Goal: Task Accomplishment & Management: Complete application form

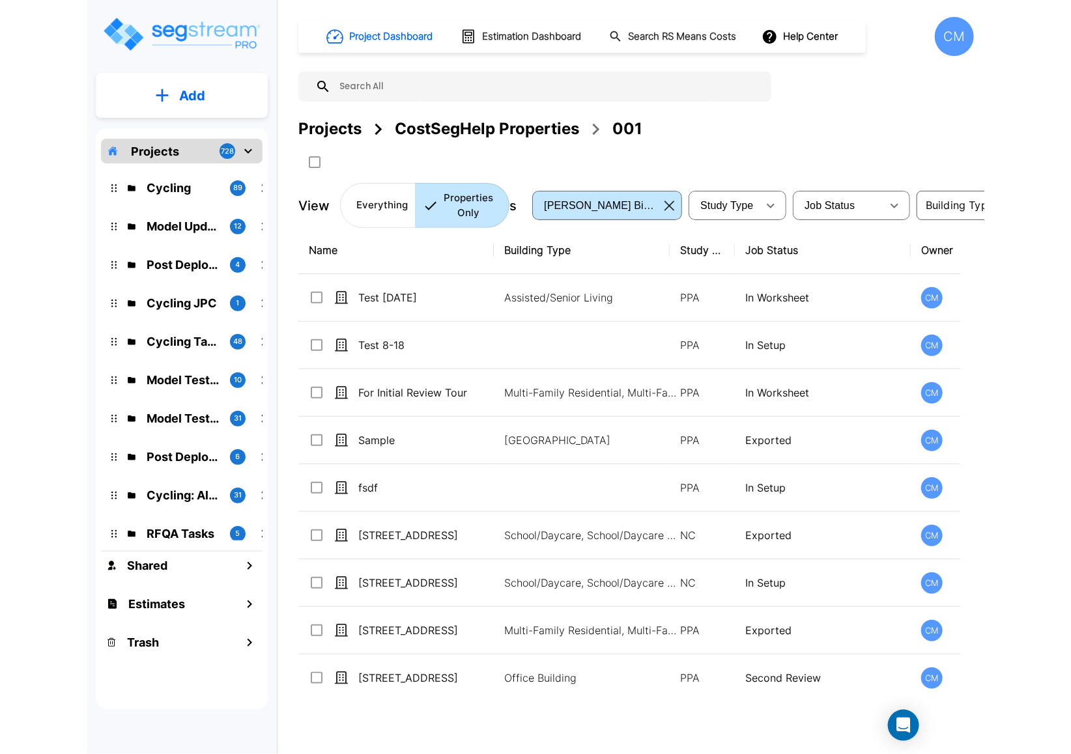
scroll to position [293, 0]
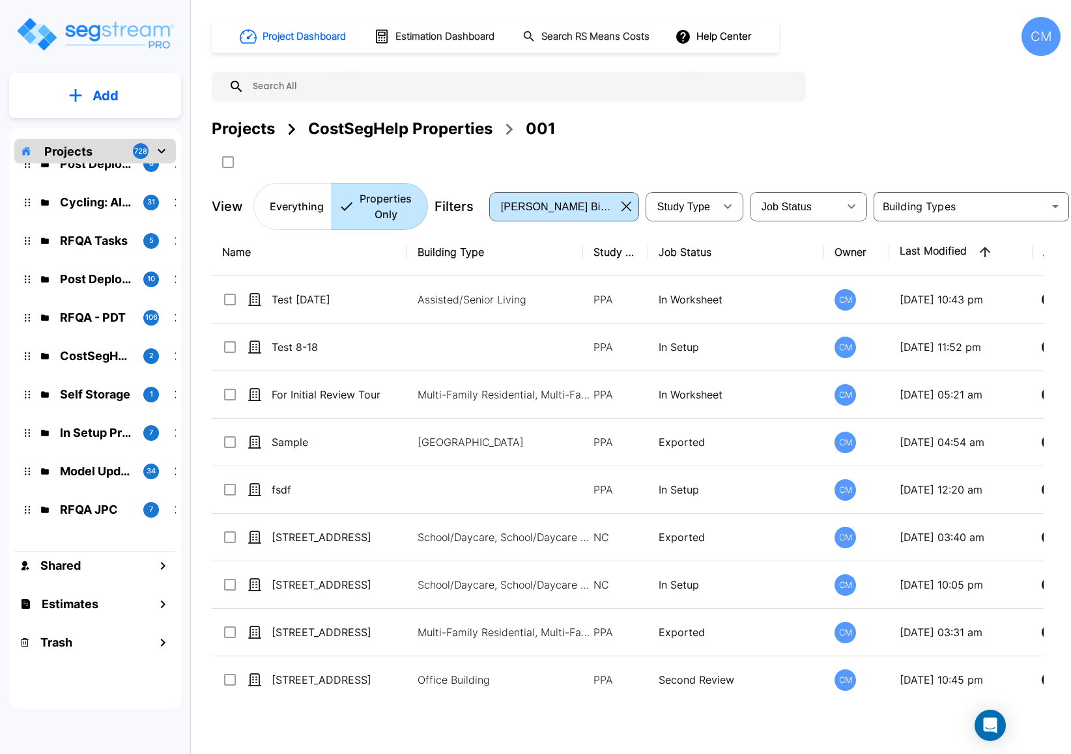
click at [93, 86] on p "Add" at bounding box center [106, 96] width 26 height 20
click at [102, 165] on p "Add Property" at bounding box center [103, 169] width 66 height 16
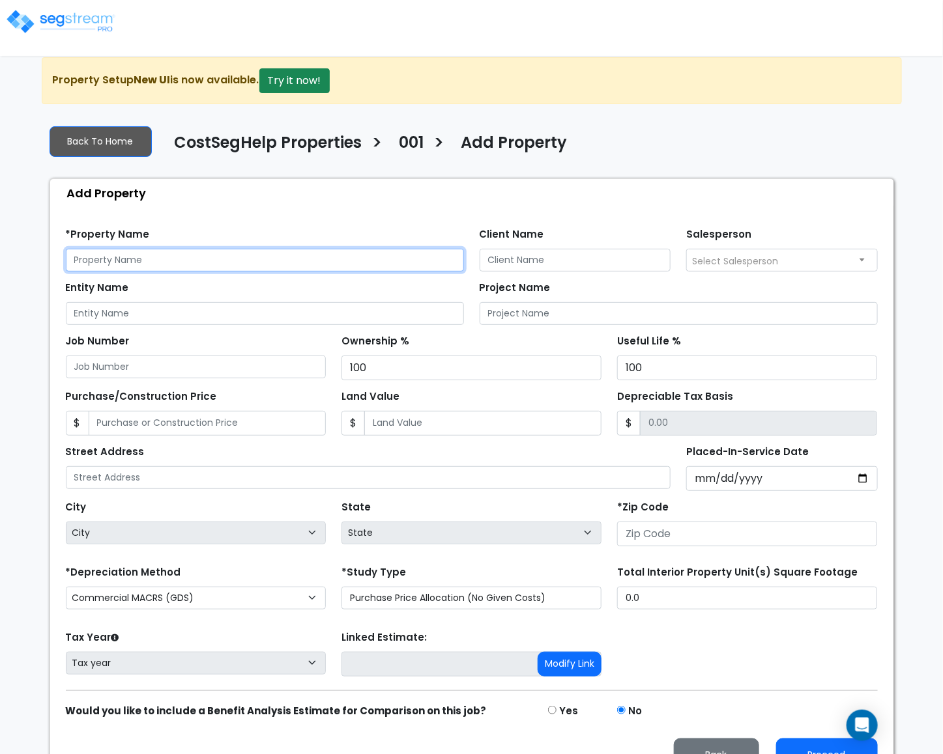
click at [233, 266] on input "text" at bounding box center [265, 260] width 398 height 23
type input "Test 8/29/2025"
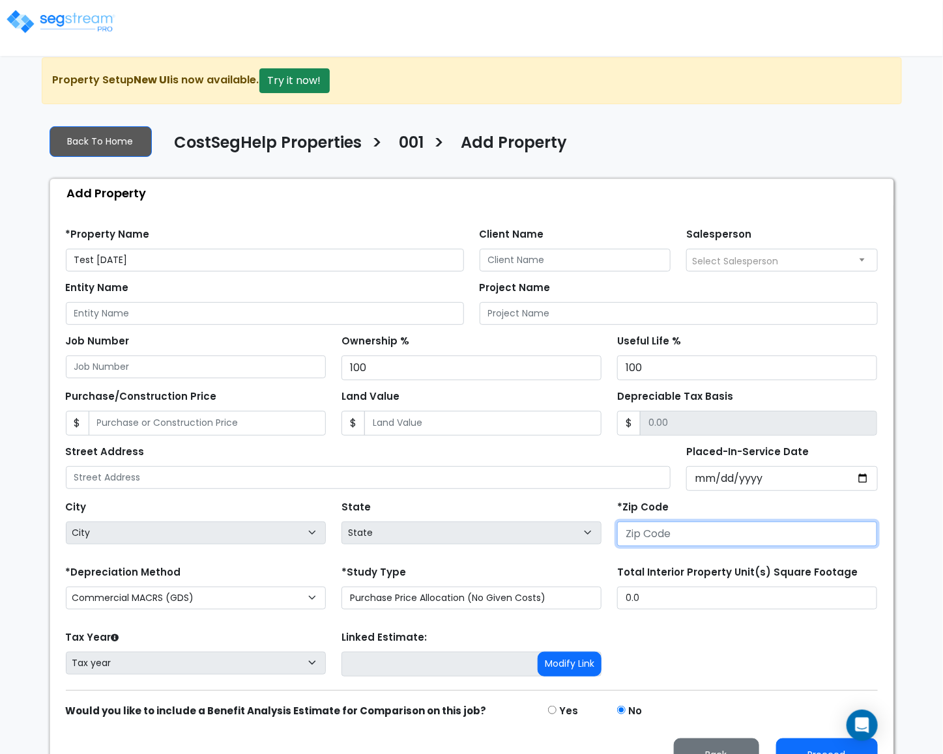
click at [683, 538] on input "number" at bounding box center [747, 534] width 260 height 25
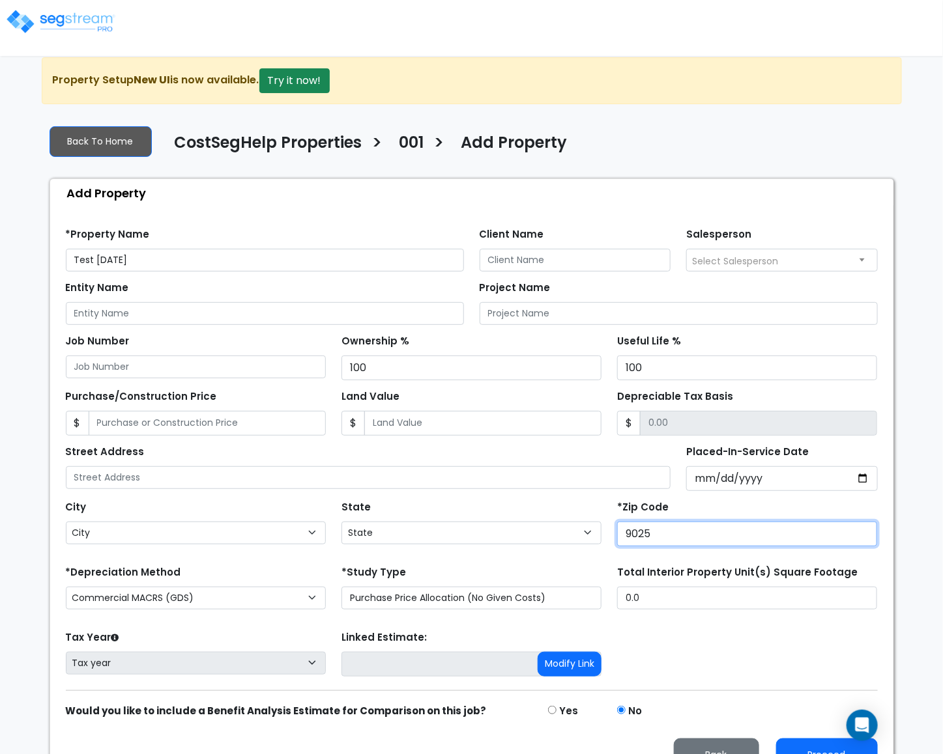
type input "90250"
select select "CA"
type input "90250"
click at [806, 751] on button "Proceed" at bounding box center [827, 755] width 102 height 33
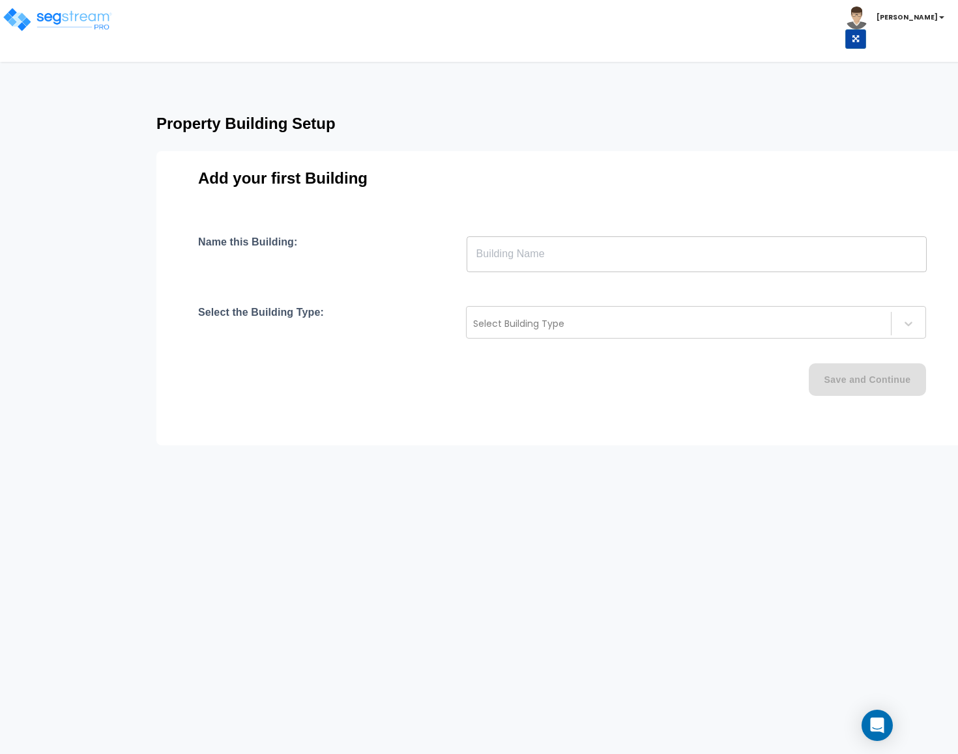
drag, startPoint x: 547, startPoint y: 272, endPoint x: 554, endPoint y: 258, distance: 15.7
click at [550, 266] on div "Name this Building: ​ Select the Building Type: Select Building Type Save and C…" at bounding box center [581, 332] width 767 height 192
click at [560, 254] on input "text" at bounding box center [696, 254] width 460 height 36
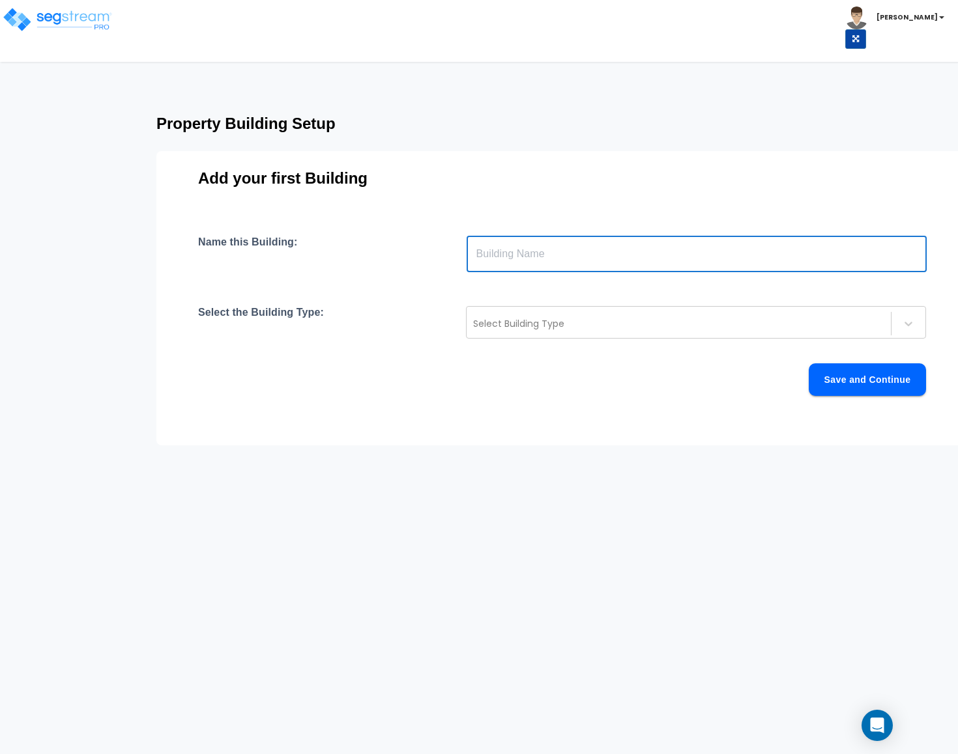
type input "V"
type input "Building"
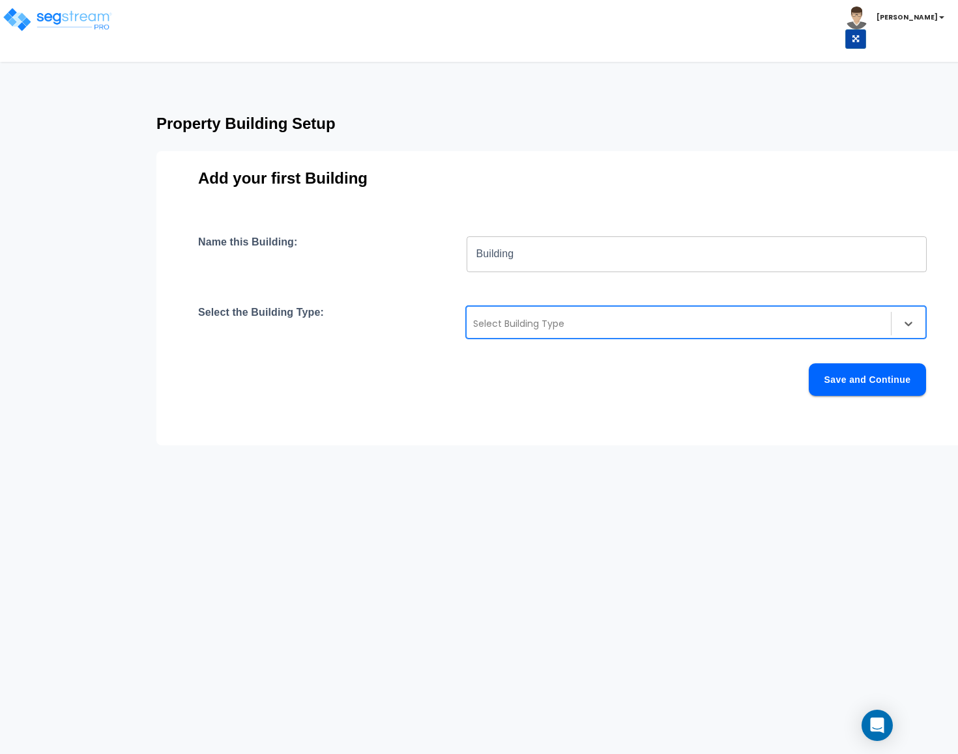
click at [528, 311] on div "Select Building Type" at bounding box center [696, 322] width 460 height 33
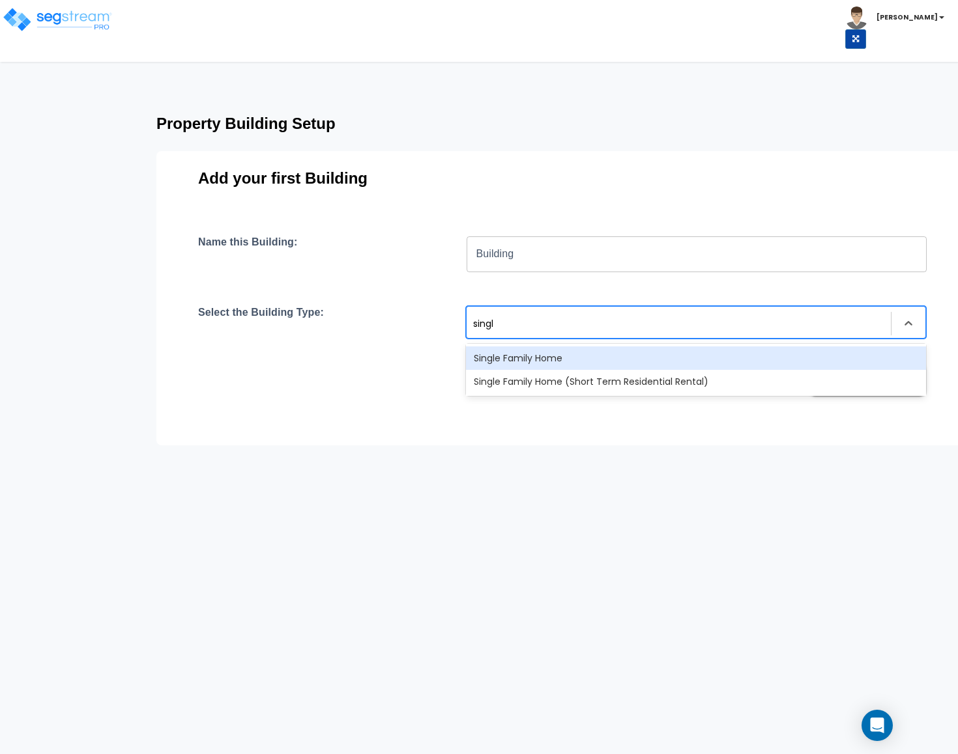
type input "single"
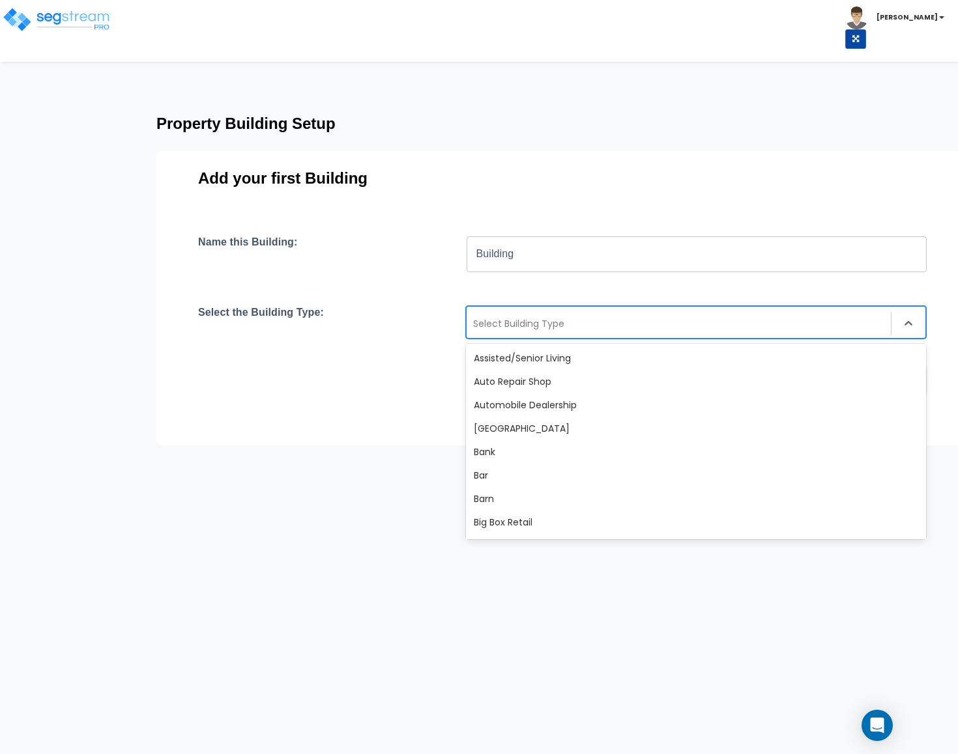
click at [530, 325] on div at bounding box center [678, 324] width 411 height 16
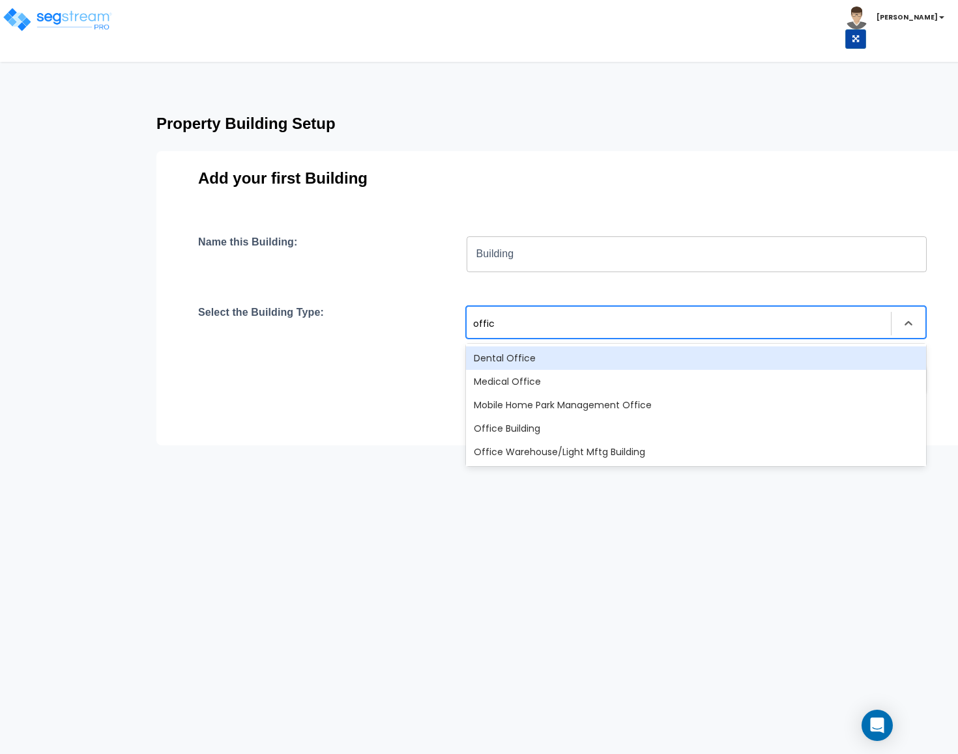
type input "office"
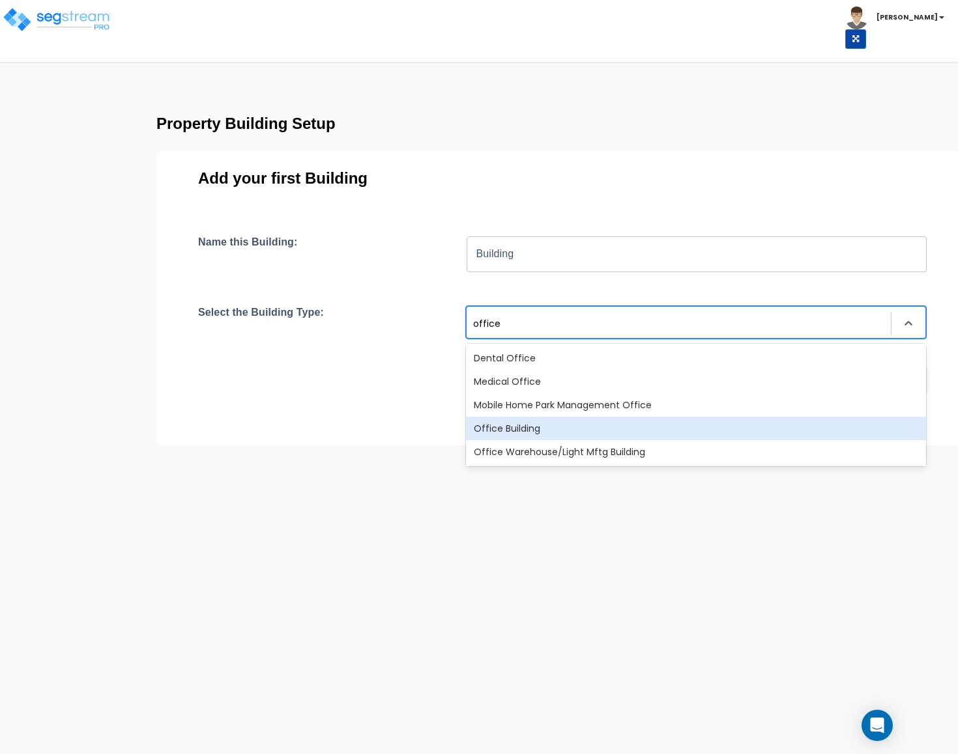
click at [556, 422] on div "Office Building" at bounding box center [696, 428] width 460 height 23
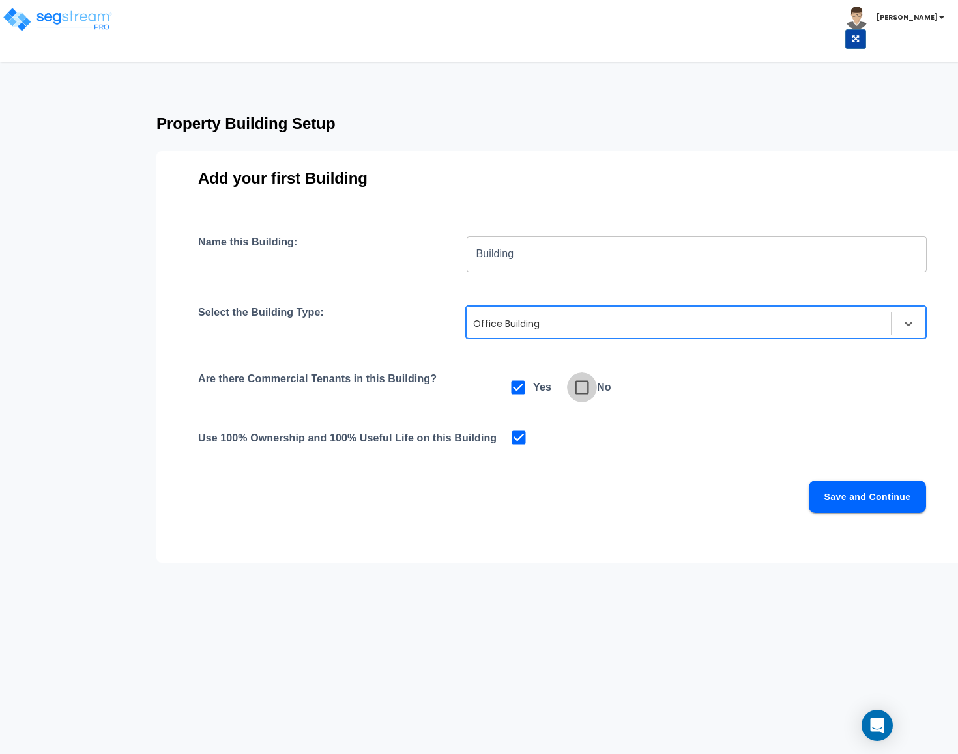
drag, startPoint x: 582, startPoint y: 385, endPoint x: 788, endPoint y: 466, distance: 221.2
click at [582, 386] on icon at bounding box center [582, 388] width 18 height 18
checkbox input "false"
checkbox input "true"
click at [841, 498] on button "Save and Continue" at bounding box center [866, 497] width 117 height 33
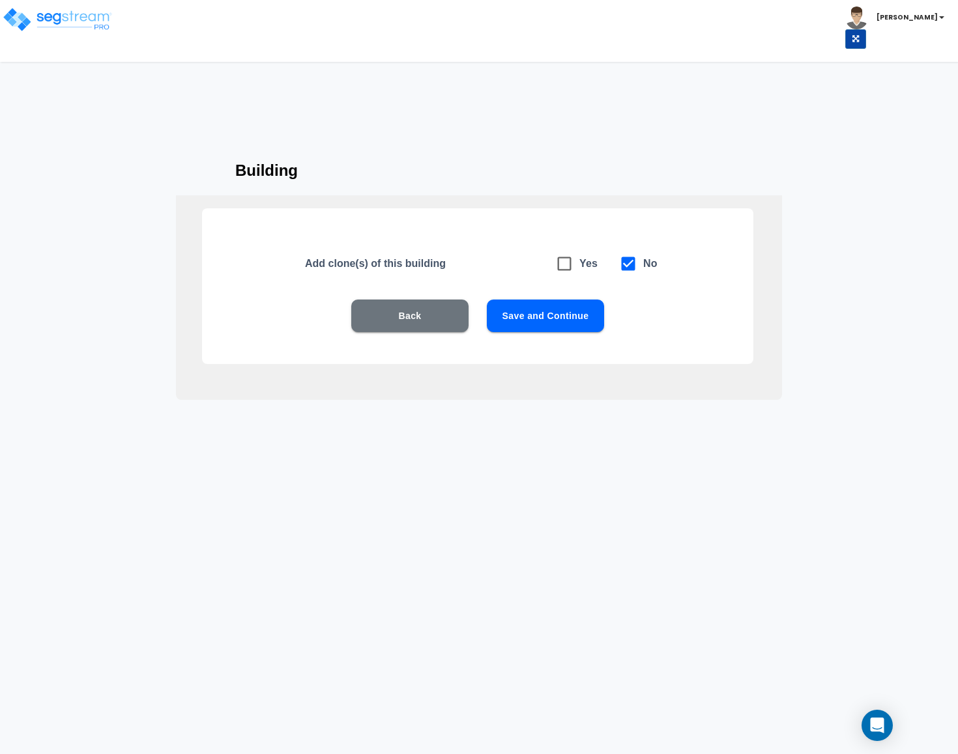
click at [507, 317] on button "Save and Continue" at bounding box center [545, 316] width 117 height 33
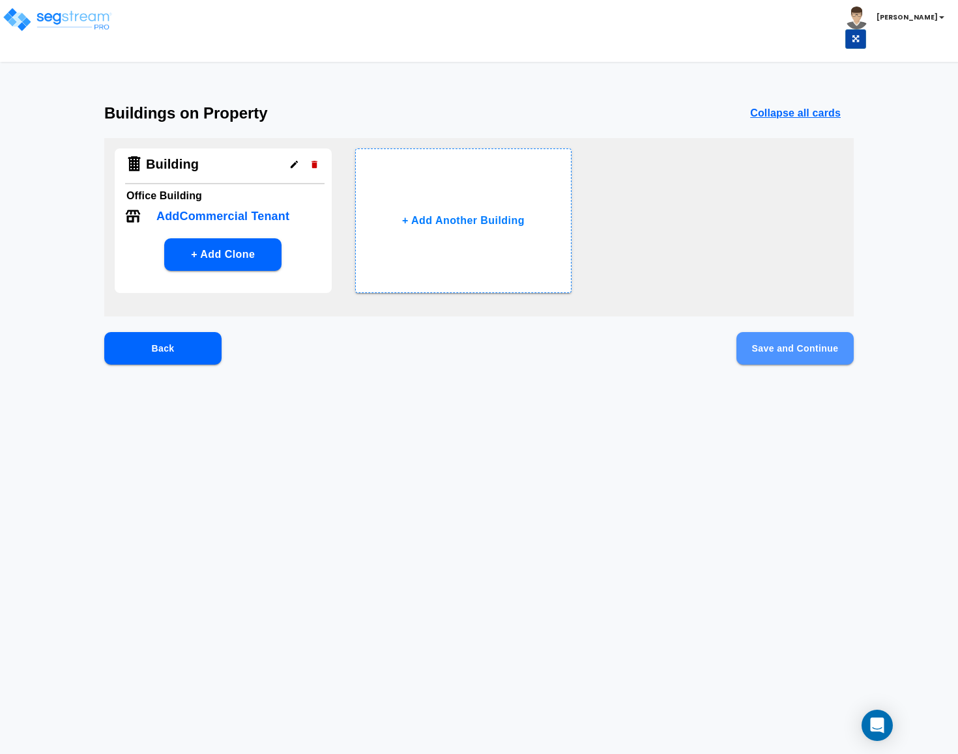
click at [763, 345] on button "Save and Continue" at bounding box center [794, 348] width 117 height 33
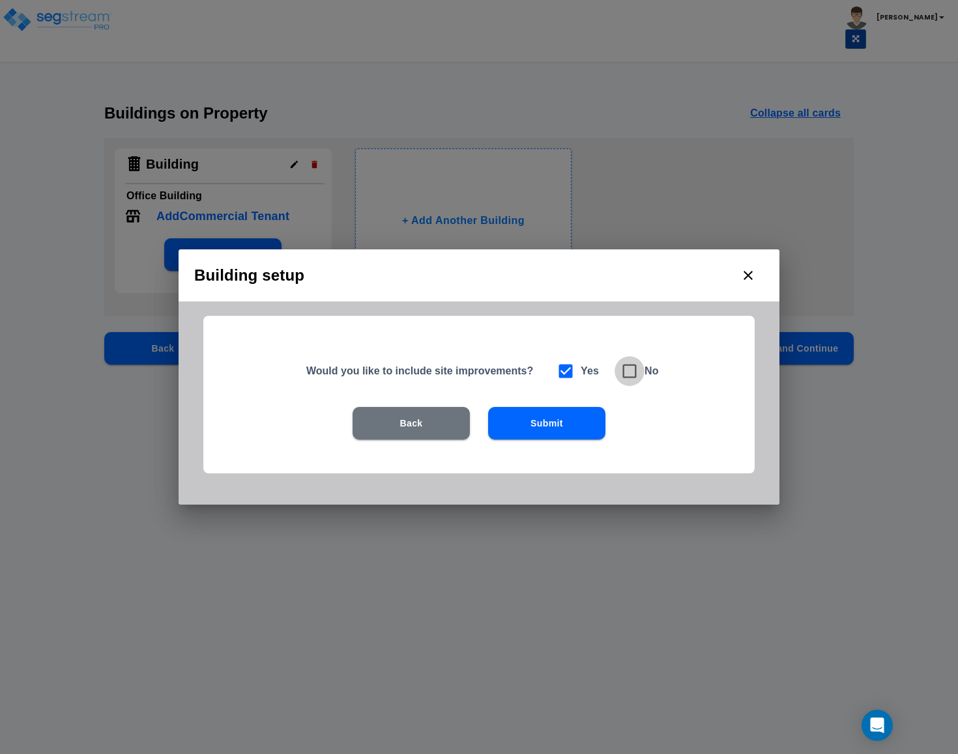
click at [623, 379] on icon at bounding box center [629, 371] width 18 height 18
checkbox input "false"
checkbox input "true"
click at [569, 423] on button "Submit" at bounding box center [546, 423] width 117 height 33
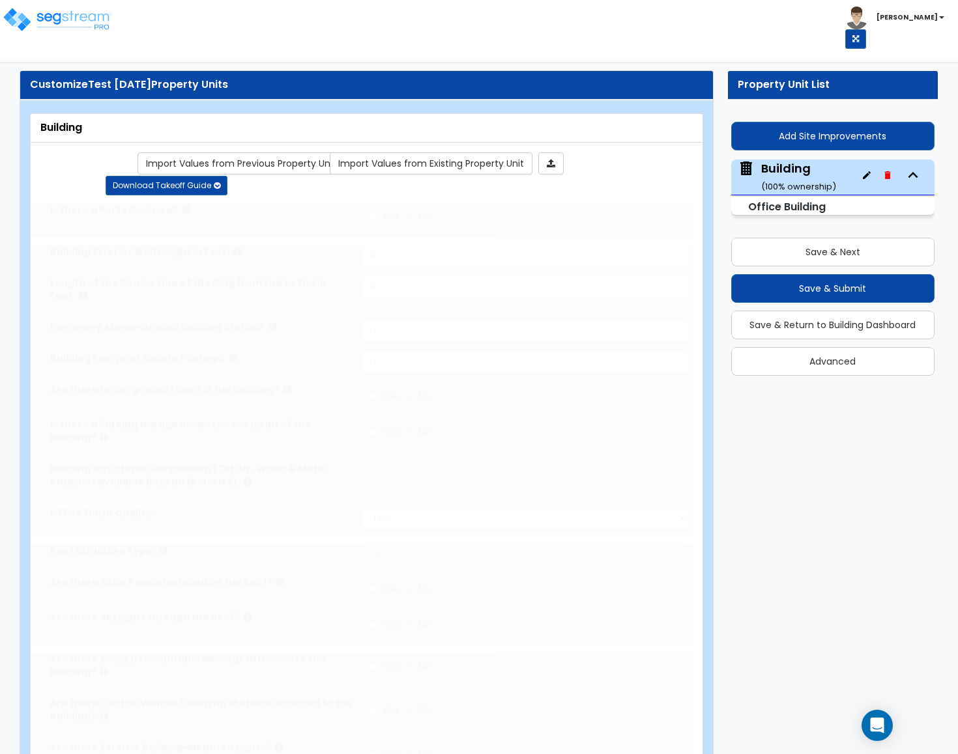
type input "1"
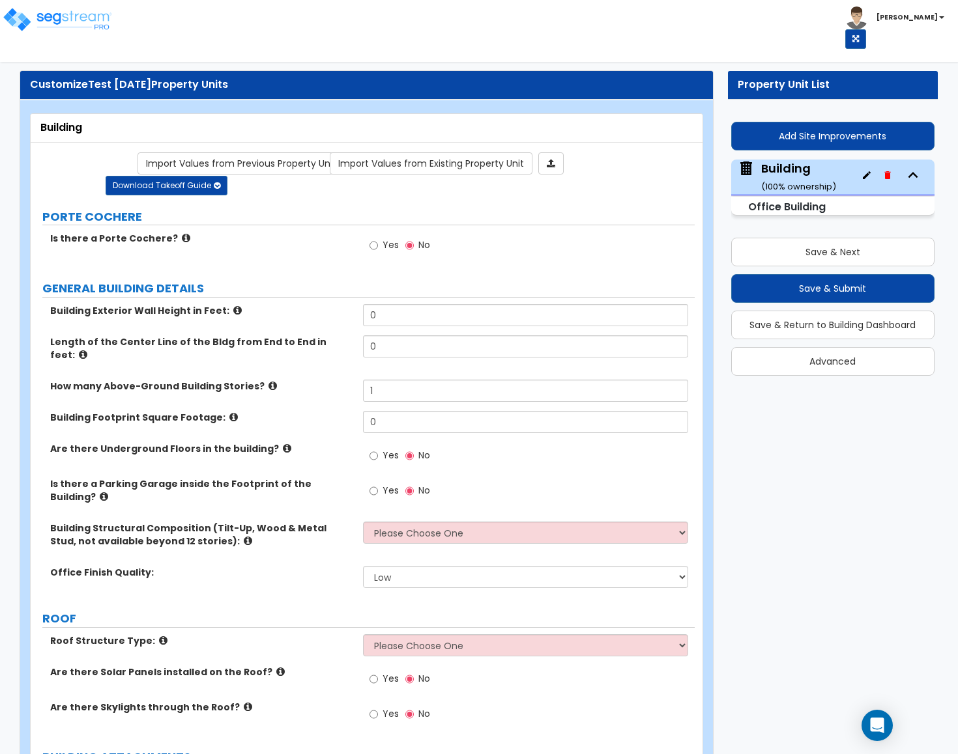
click at [266, 336] on label "Length of the Center Line of the Bldg from End to End in feet:" at bounding box center [201, 349] width 303 height 26
click at [265, 336] on label "Length of the Center Line of the Bldg from End to End in feet:" at bounding box center [201, 349] width 303 height 26
click at [809, 145] on button "Add Site Improvements" at bounding box center [833, 136] width 204 height 29
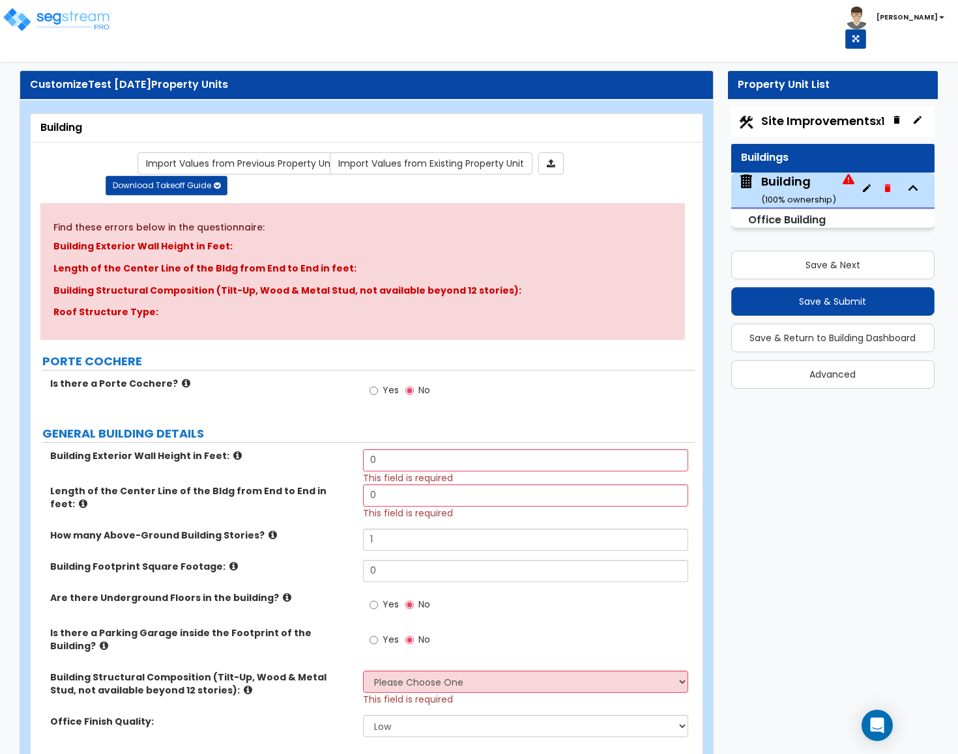
click at [865, 118] on span "Site Improvements x1" at bounding box center [822, 121] width 123 height 16
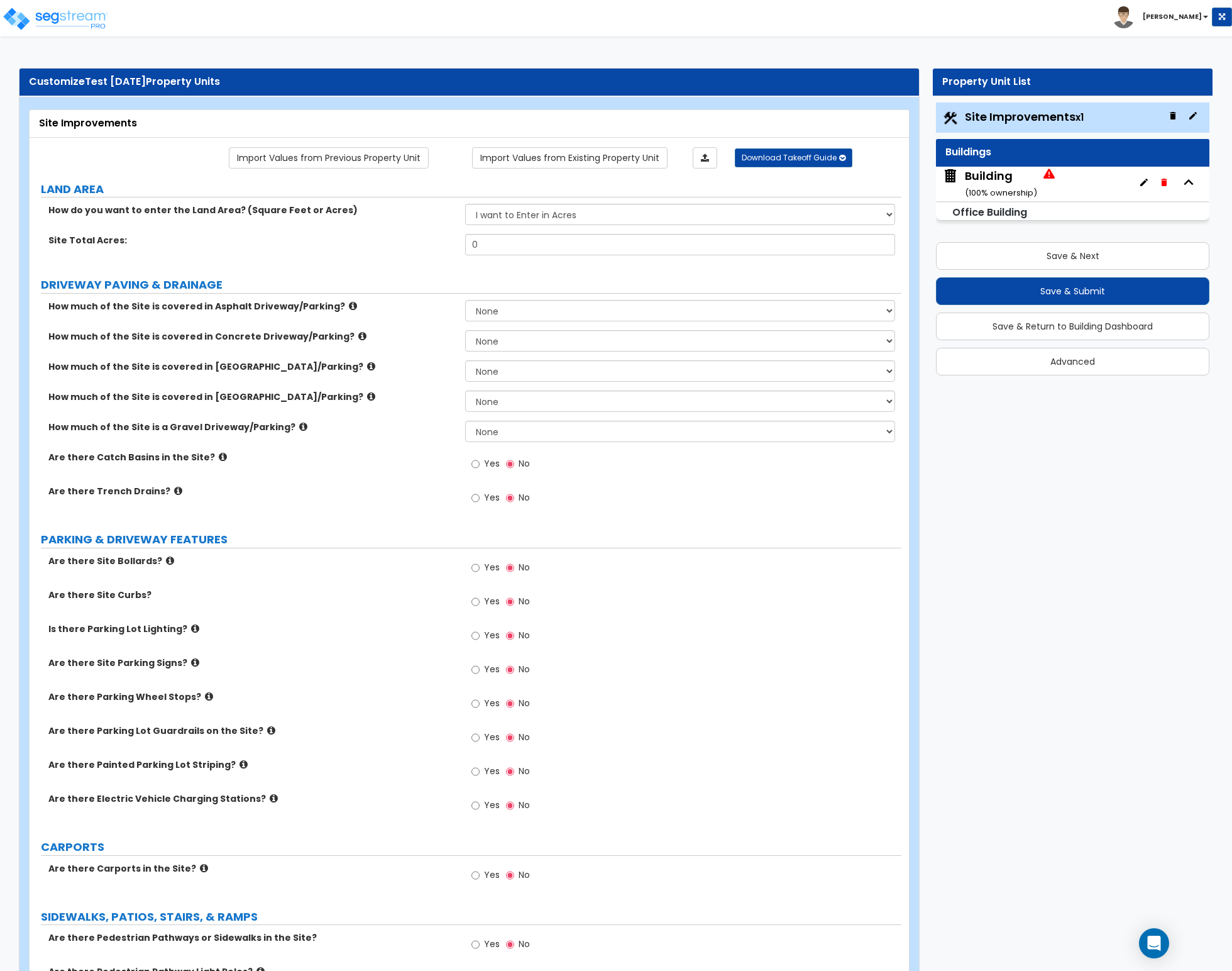
click at [343, 568] on label "Are there Site Bollards?" at bounding box center [252, 561] width 407 height 13
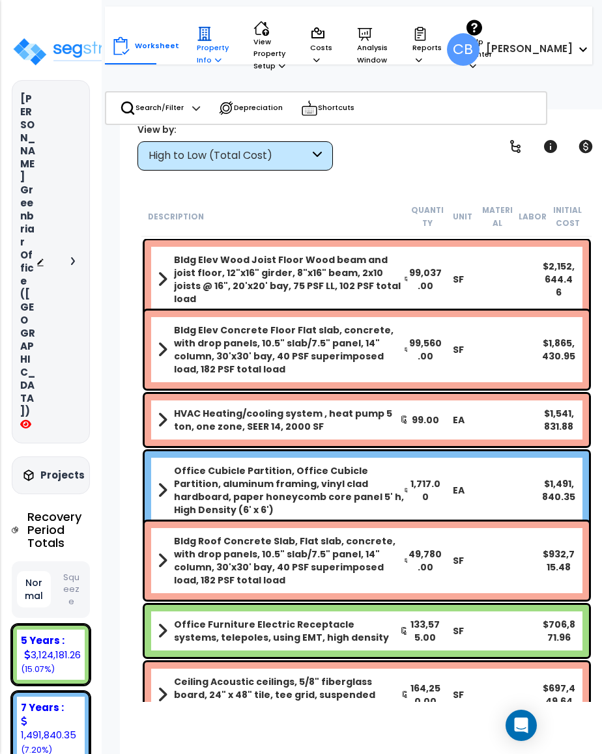
click at [215, 63] on icon at bounding box center [218, 59] width 7 height 7
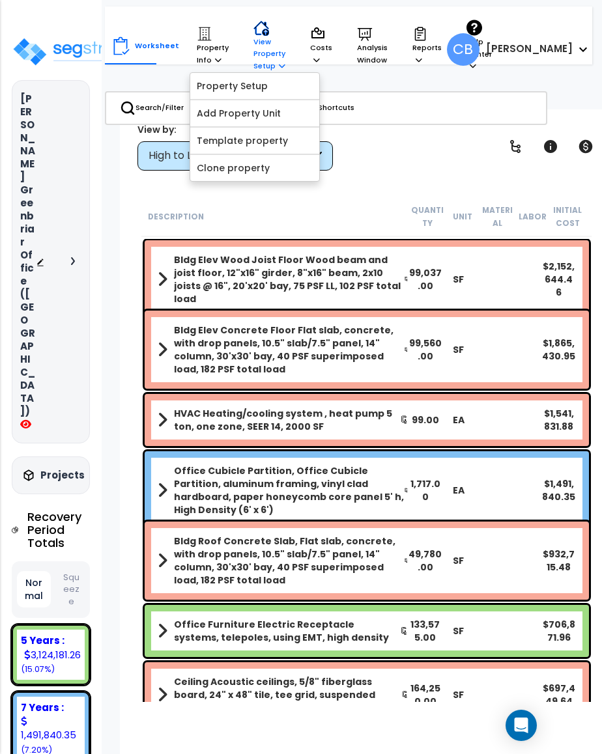
click at [253, 53] on p "View Property Setup" at bounding box center [269, 46] width 32 height 52
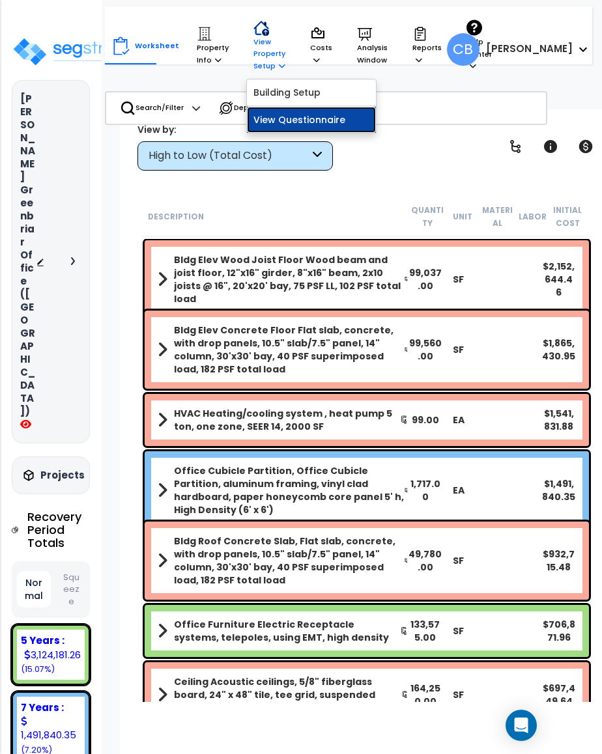
click at [263, 125] on link "View Questionnaire" at bounding box center [311, 120] width 129 height 26
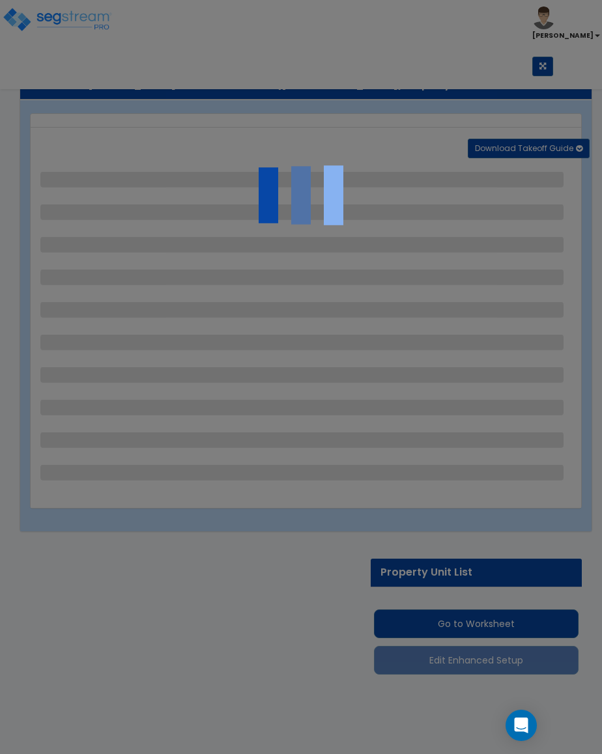
select select "2"
select select "3"
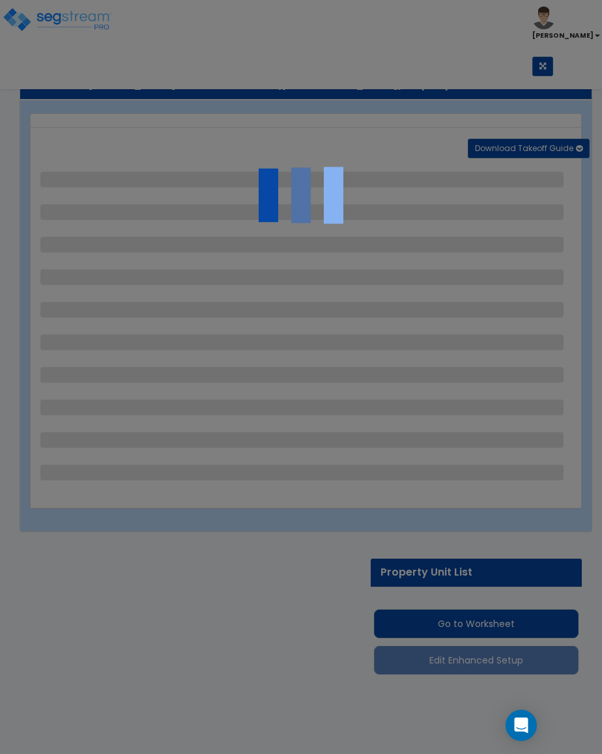
select select "1"
select select "2"
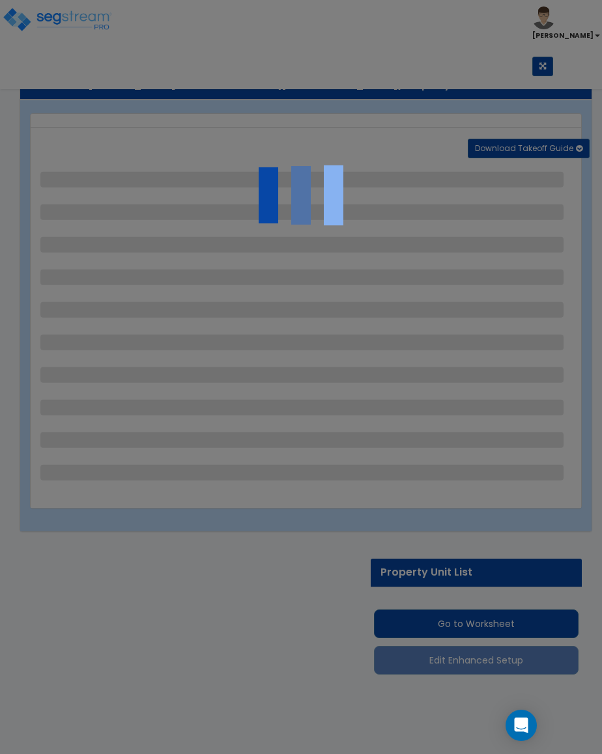
select select "4"
select select "1"
select select "6"
select select "1"
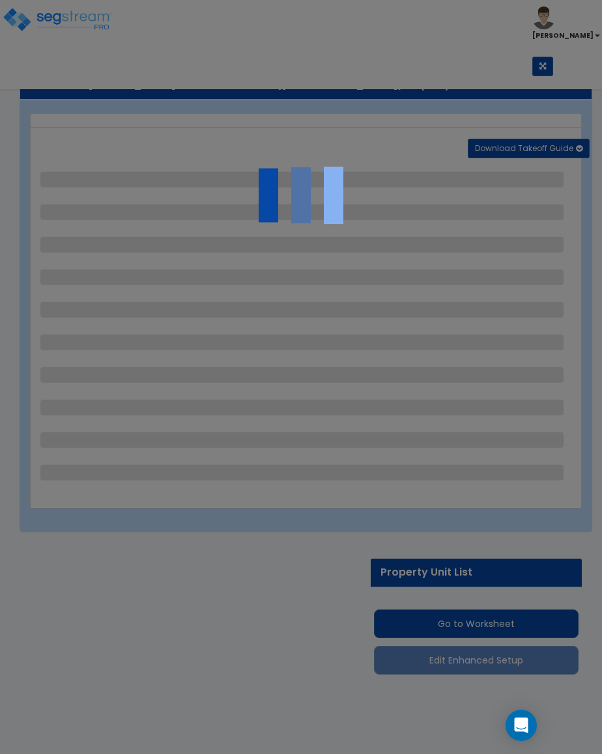
select select "1"
select select "2"
select select "1"
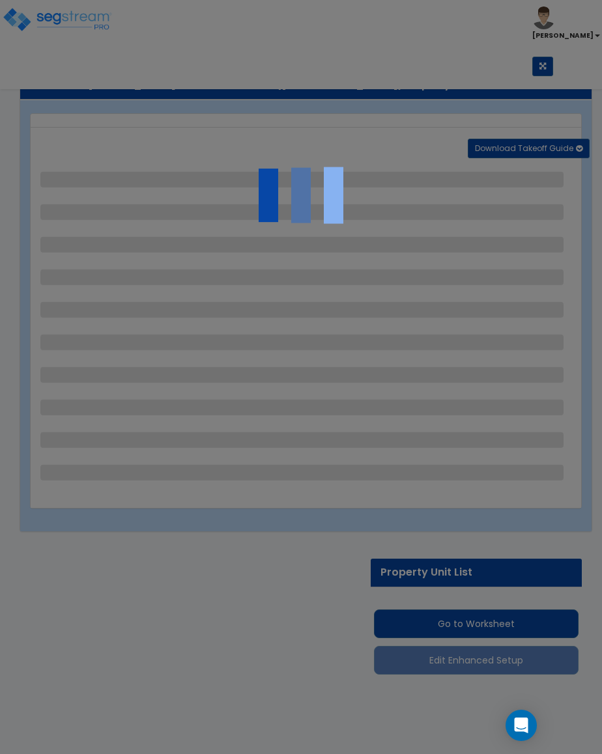
select select "2"
select select "1"
select select "4"
